Goal: Task Accomplishment & Management: Complete application form

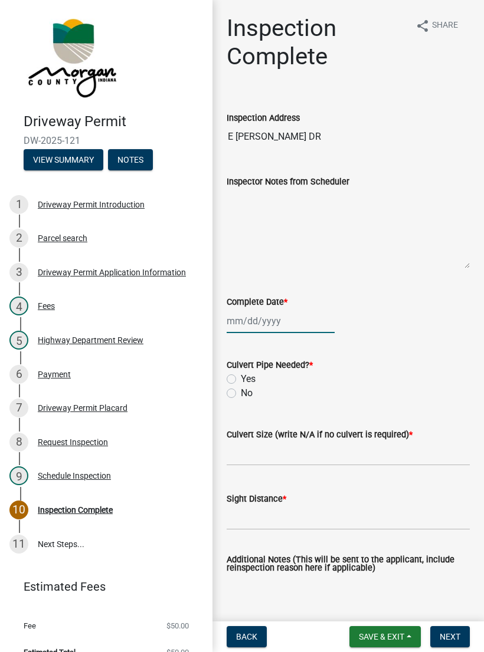
click at [264, 316] on div at bounding box center [280, 321] width 108 height 24
select select "8"
select select "2025"
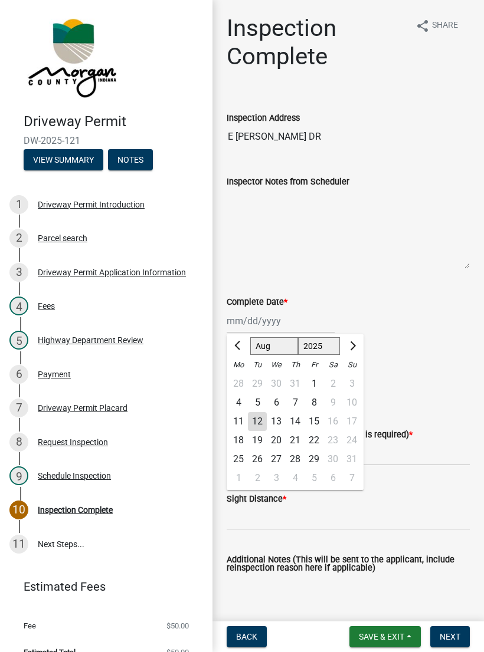
click at [258, 422] on div "12" at bounding box center [257, 421] width 19 height 19
type input "[DATE]"
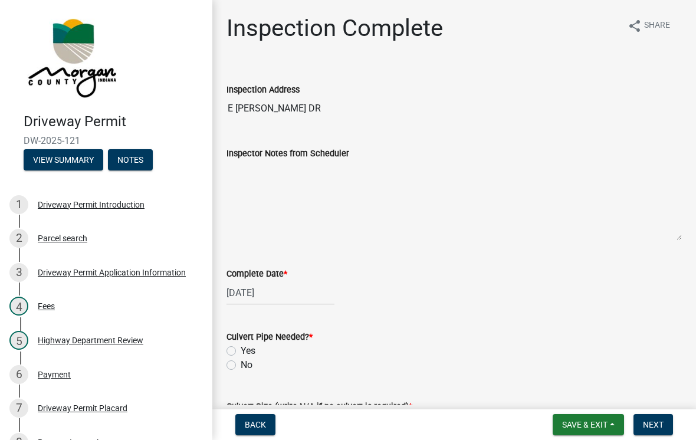
click at [291, 435] on nav "Back Save & Exit Save Save & Exit Next" at bounding box center [454, 424] width 484 height 31
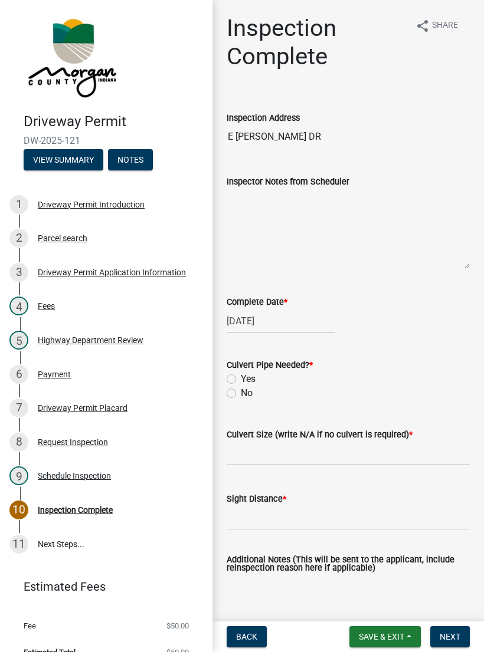
click at [241, 377] on label "Yes" at bounding box center [248, 379] width 15 height 14
click at [241, 377] on input "Yes" at bounding box center [245, 376] width 8 height 8
radio input "true"
click at [380, 452] on input "Culvert Size (write N/A if no culvert is required) *" at bounding box center [347, 454] width 243 height 24
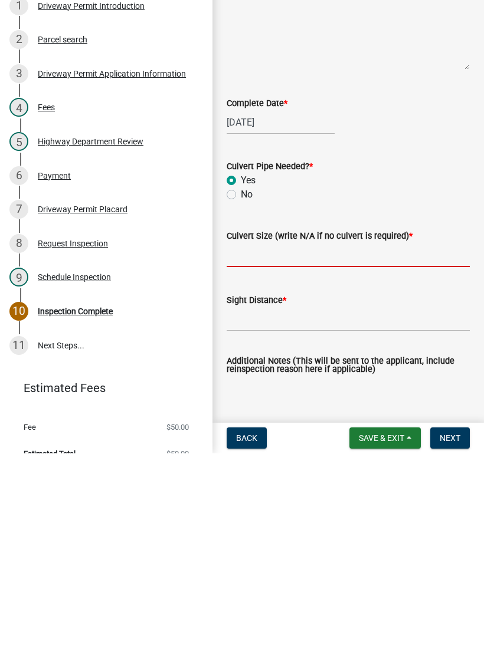
scroll to position [223, 0]
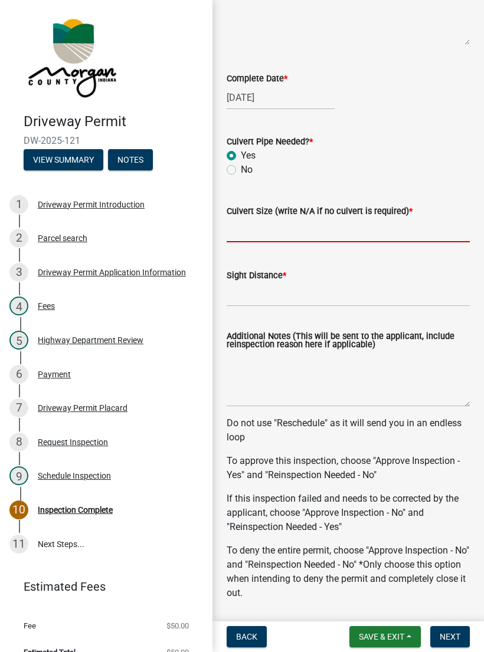
click at [241, 171] on label "No" at bounding box center [247, 170] width 12 height 14
click at [241, 170] on input "No" at bounding box center [245, 167] width 8 height 8
radio input "true"
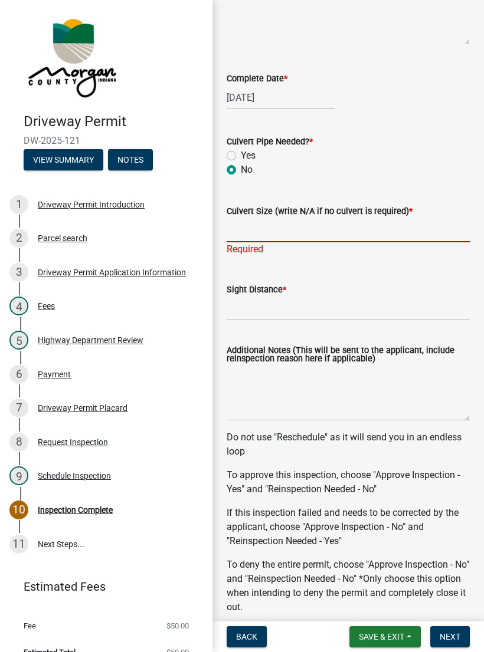
click at [314, 226] on input "Culvert Size (write N/A if no culvert is required) *" at bounding box center [347, 230] width 243 height 24
click at [241, 156] on label "Yes" at bounding box center [248, 156] width 15 height 14
click at [241, 156] on input "Yes" at bounding box center [245, 153] width 8 height 8
radio input "true"
click at [327, 225] on input "Culvert Size (write N/A if no culvert is required) *" at bounding box center [347, 230] width 243 height 24
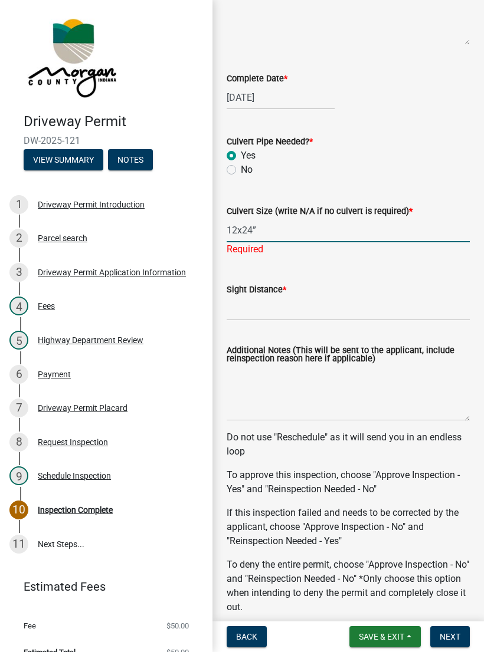
type input "12x24”"
click at [322, 303] on input "Sight Distance *" at bounding box center [347, 309] width 243 height 24
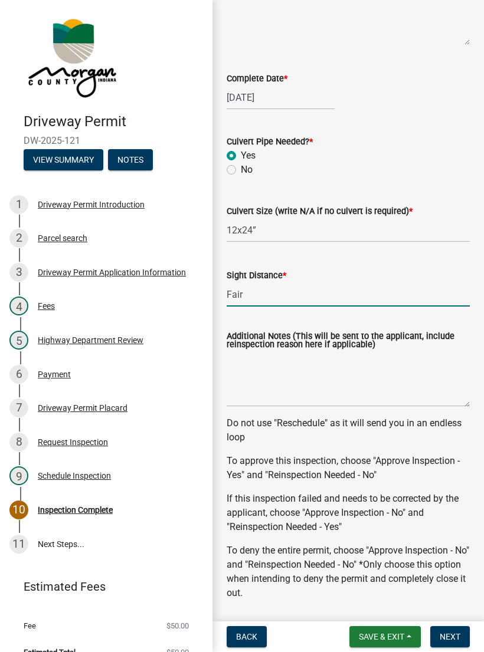
type input "Fair"
click at [310, 392] on textarea "Additional Notes (This will be sent to the applicant, include reinspection reas…" at bounding box center [347, 378] width 243 height 55
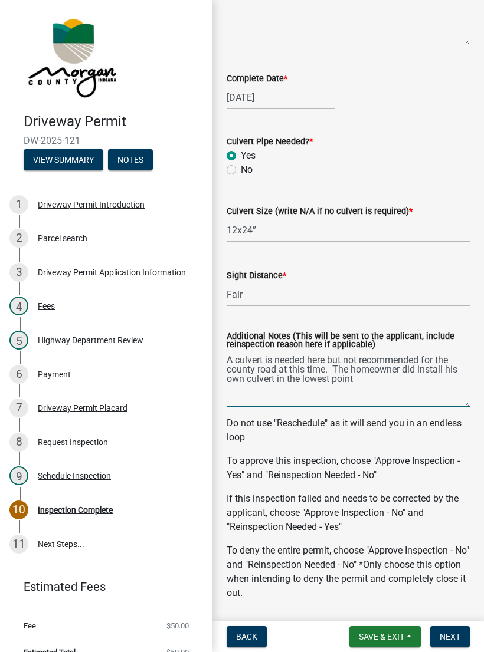
click at [338, 358] on textarea "A culvert is needed here but not recommended for the county road at this time. …" at bounding box center [347, 378] width 243 height 55
click at [320, 370] on textarea "A culvert is needed here but, not recommended for the county road at this time.…" at bounding box center [347, 378] width 243 height 55
click at [364, 383] on textarea "A culvert is needed here but, not recommended for the county road at this time.…" at bounding box center [347, 378] width 243 height 55
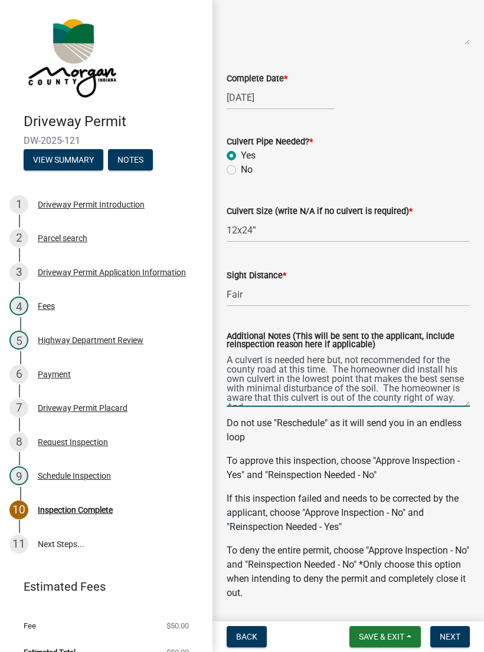
scroll to position [6, 0]
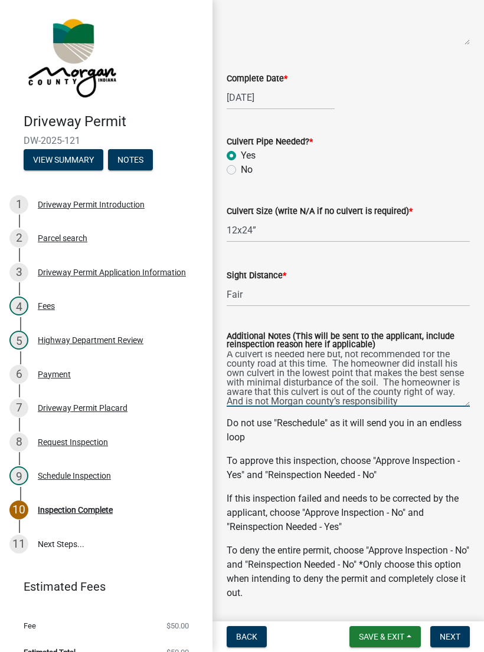
click at [455, 396] on textarea "A culvert is needed here but, not recommended for the county road at this time.…" at bounding box center [347, 378] width 243 height 55
click at [400, 401] on textarea "A culvert is needed here but, not recommended for the county road at this time.…" at bounding box center [347, 378] width 243 height 55
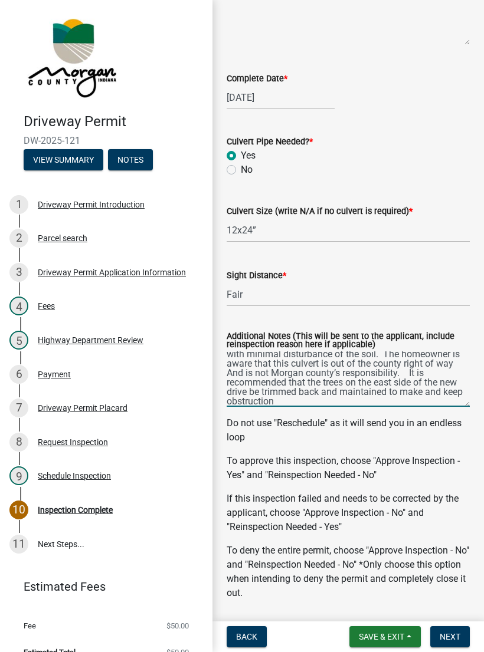
scroll to position [34, 0]
click at [440, 392] on textarea "A culvert is needed here but, not recommended for the county road at this time.…" at bounding box center [347, 378] width 243 height 55
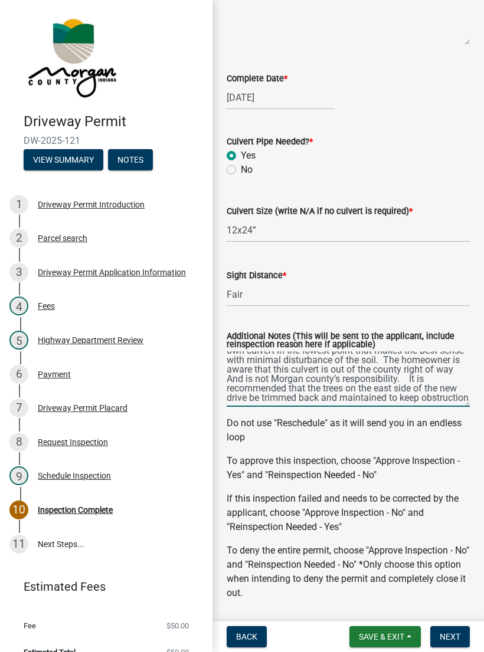
click at [421, 395] on textarea "A culvert is needed here but, not recommended for the county road at this time.…" at bounding box center [347, 378] width 243 height 55
click at [420, 396] on textarea "A culvert is needed here but, not recommended for the county road at this time.…" at bounding box center [347, 378] width 243 height 55
click at [428, 392] on textarea "A culvert is needed here but, not recommended for the county road at this time.…" at bounding box center [347, 378] width 243 height 55
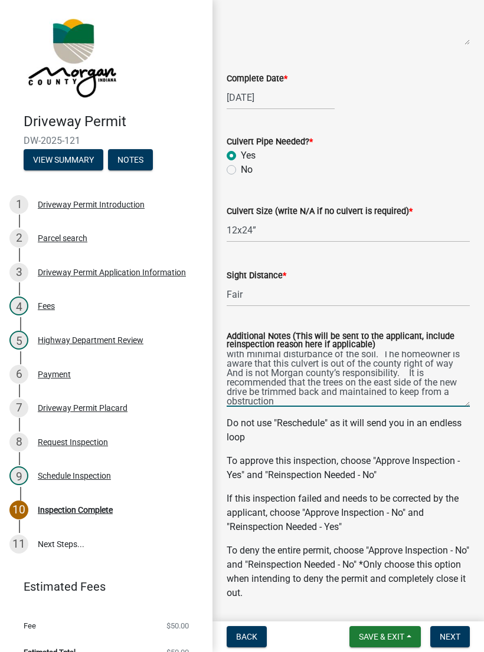
click at [294, 405] on textarea "A culvert is needed here but, not recommended for the county road at this time.…" at bounding box center [347, 378] width 243 height 55
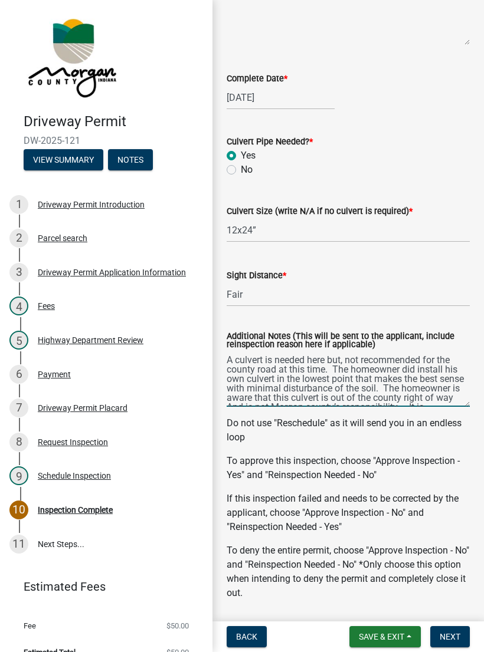
scroll to position [0, 0]
click at [275, 373] on textarea "A culvert is needed here but, not recommended for the county road at this time.…" at bounding box center [347, 378] width 243 height 55
click at [310, 387] on textarea "A culvert is needed here but, not recommended for the county road by the county…" at bounding box center [347, 378] width 243 height 55
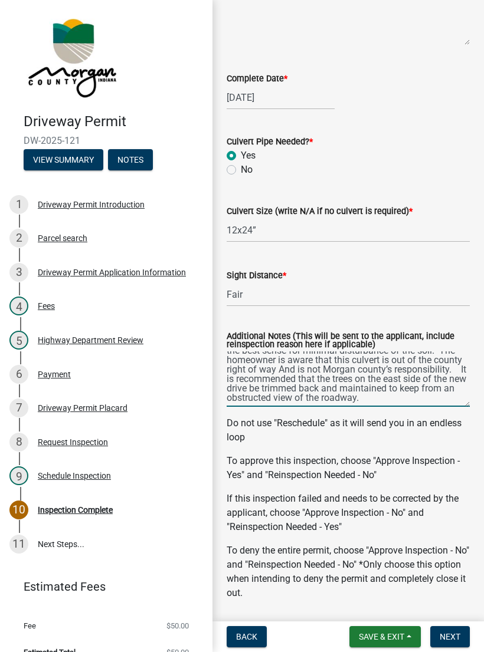
scroll to position [38, 0]
click at [282, 398] on textarea "A culvert is needed here but, not recommended for the county road by the county…" at bounding box center [347, 378] width 243 height 55
click at [394, 403] on textarea "A culvert is needed here but, not recommended for the county road by the county…" at bounding box center [347, 378] width 243 height 55
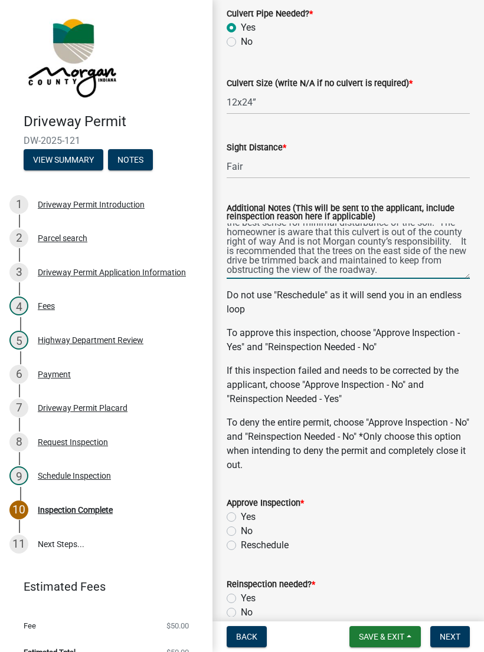
scroll to position [356, 0]
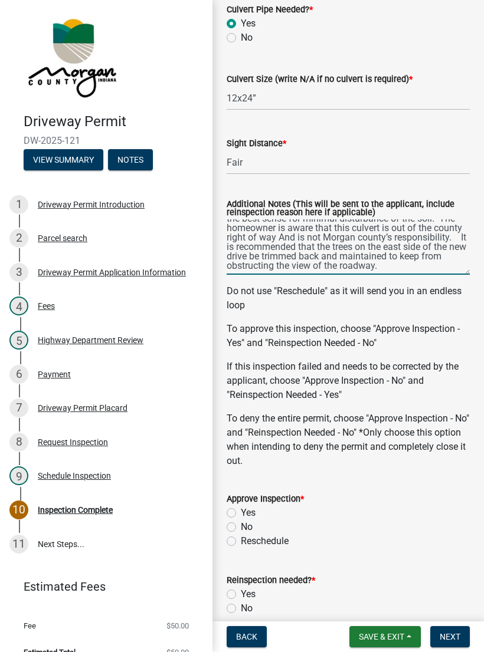
type textarea "A culvert is needed here but, not recommended for the county road by the county…"
click at [257, 164] on input "Fair" at bounding box center [347, 162] width 243 height 24
type input "F"
type input "O"
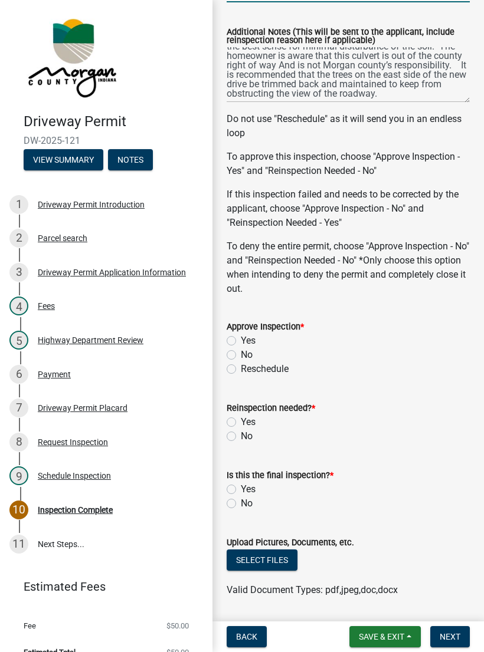
scroll to position [540, 0]
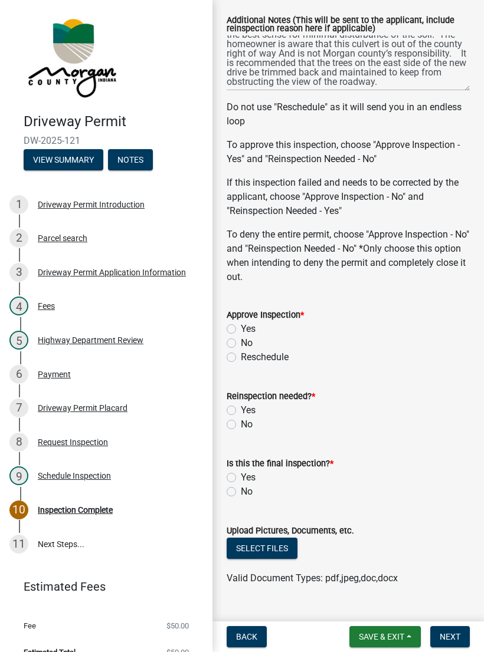
type input "Minimal and obstructed to the east."
click at [242, 331] on label "Yes" at bounding box center [248, 329] width 15 height 14
click at [242, 330] on input "Yes" at bounding box center [245, 326] width 8 height 8
radio input "true"
click at [241, 427] on label "No" at bounding box center [247, 424] width 12 height 14
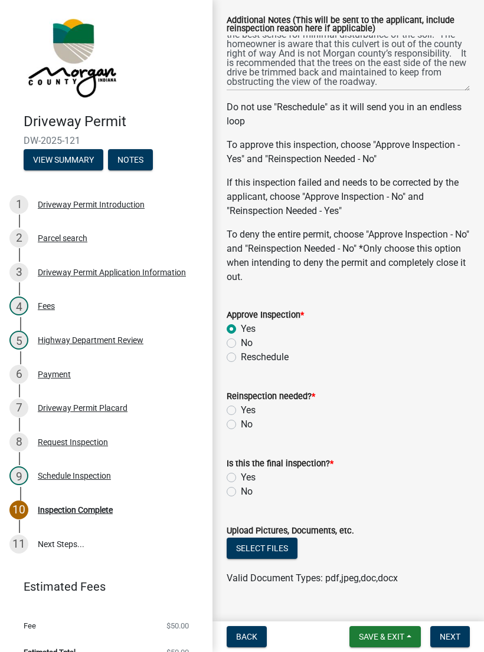
click at [241, 425] on input "No" at bounding box center [245, 421] width 8 height 8
radio input "true"
click at [241, 495] on label "No" at bounding box center [247, 492] width 12 height 14
click at [241, 492] on input "No" at bounding box center [245, 489] width 8 height 8
radio input "true"
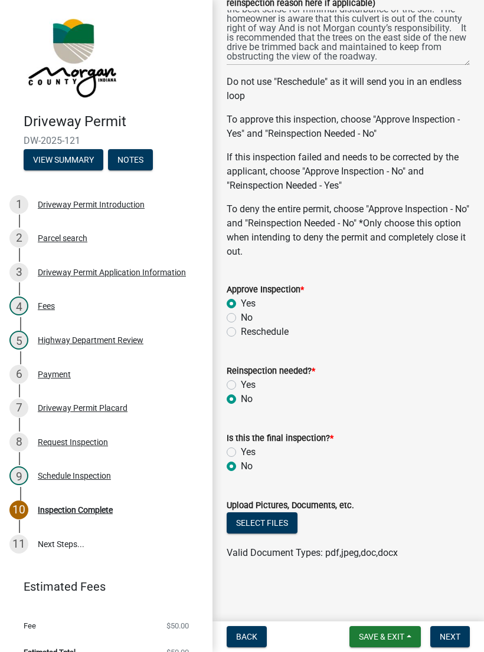
scroll to position [566, 0]
click at [274, 524] on button "Select files" at bounding box center [261, 522] width 71 height 21
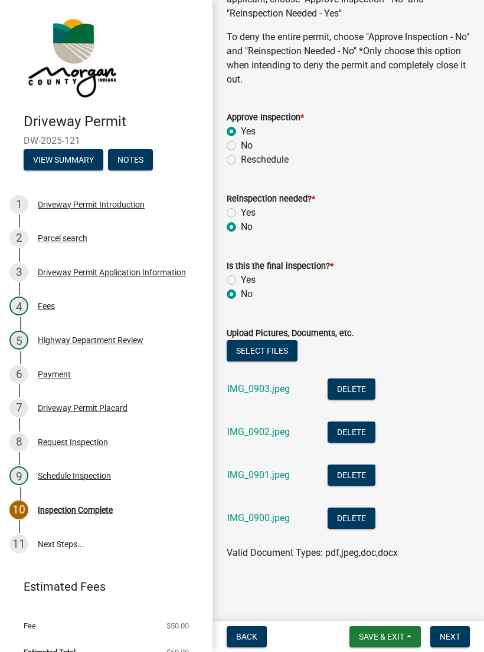
scroll to position [738, 0]
click at [380, 636] on span "Save & Exit" at bounding box center [381, 636] width 45 height 9
click at [364, 570] on button "Save" at bounding box center [373, 578] width 94 height 28
click at [267, 350] on button "Select files" at bounding box center [261, 350] width 71 height 21
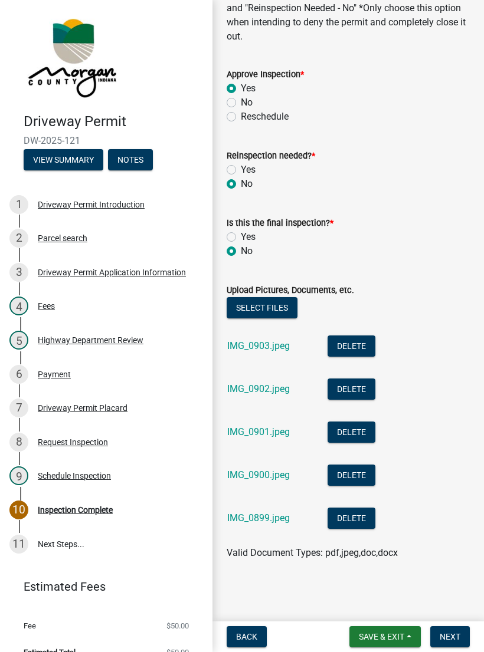
scroll to position [781, 0]
click at [450, 633] on span "Next" at bounding box center [449, 636] width 21 height 9
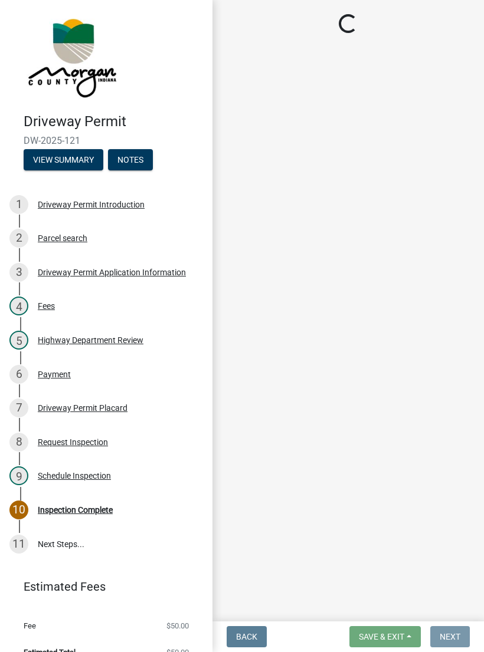
scroll to position [0, 0]
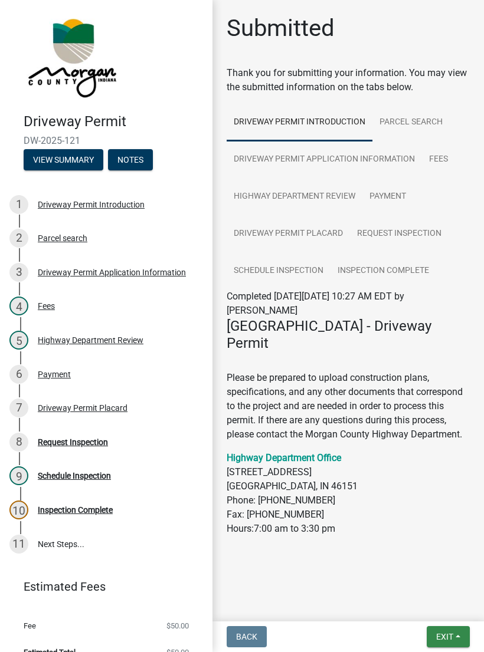
click at [454, 633] on button "Exit" at bounding box center [447, 636] width 43 height 21
click at [423, 601] on button "Save & Exit" at bounding box center [423, 606] width 94 height 28
